Goal: Understand process/instructions: Learn how to perform a task or action

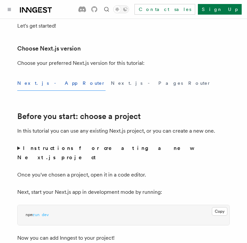
scroll to position [143, 0]
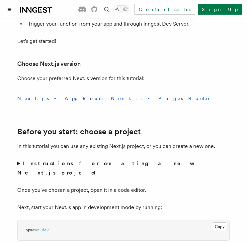
click at [111, 98] on button "Next.js - Pages Router" at bounding box center [161, 98] width 100 height 15
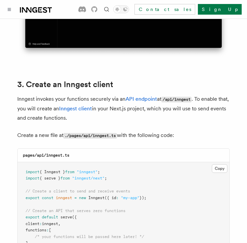
scroll to position [734, 0]
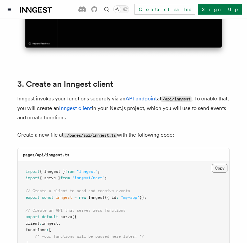
click at [222, 164] on button "Copy Copied" at bounding box center [220, 168] width 16 height 9
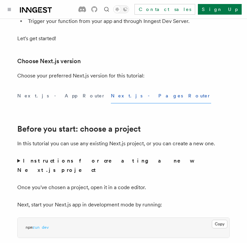
scroll to position [146, 0]
click at [52, 96] on button "Next.js - App Router" at bounding box center [61, 95] width 88 height 15
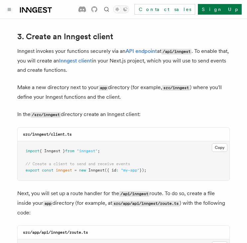
scroll to position [788, 0]
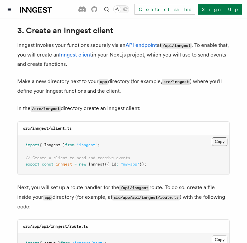
click at [224, 137] on button "Copy Copied" at bounding box center [220, 141] width 16 height 9
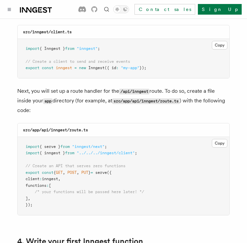
scroll to position [885, 0]
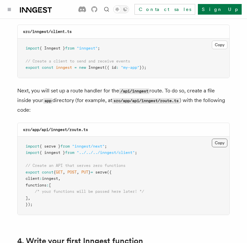
click at [217, 139] on button "Copy Copied" at bounding box center [220, 143] width 16 height 9
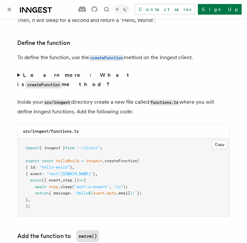
scroll to position [1142, 0]
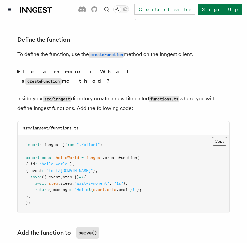
click at [218, 137] on button "Copy Copied" at bounding box center [220, 141] width 16 height 9
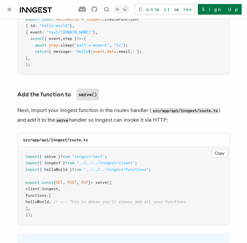
scroll to position [1281, 0]
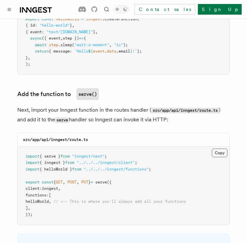
click at [223, 149] on button "Copy Copied" at bounding box center [220, 153] width 16 height 9
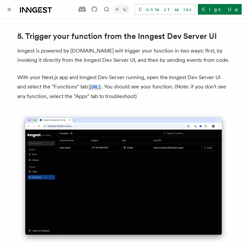
scroll to position [1566, 0]
